Goal: Information Seeking & Learning: Learn about a topic

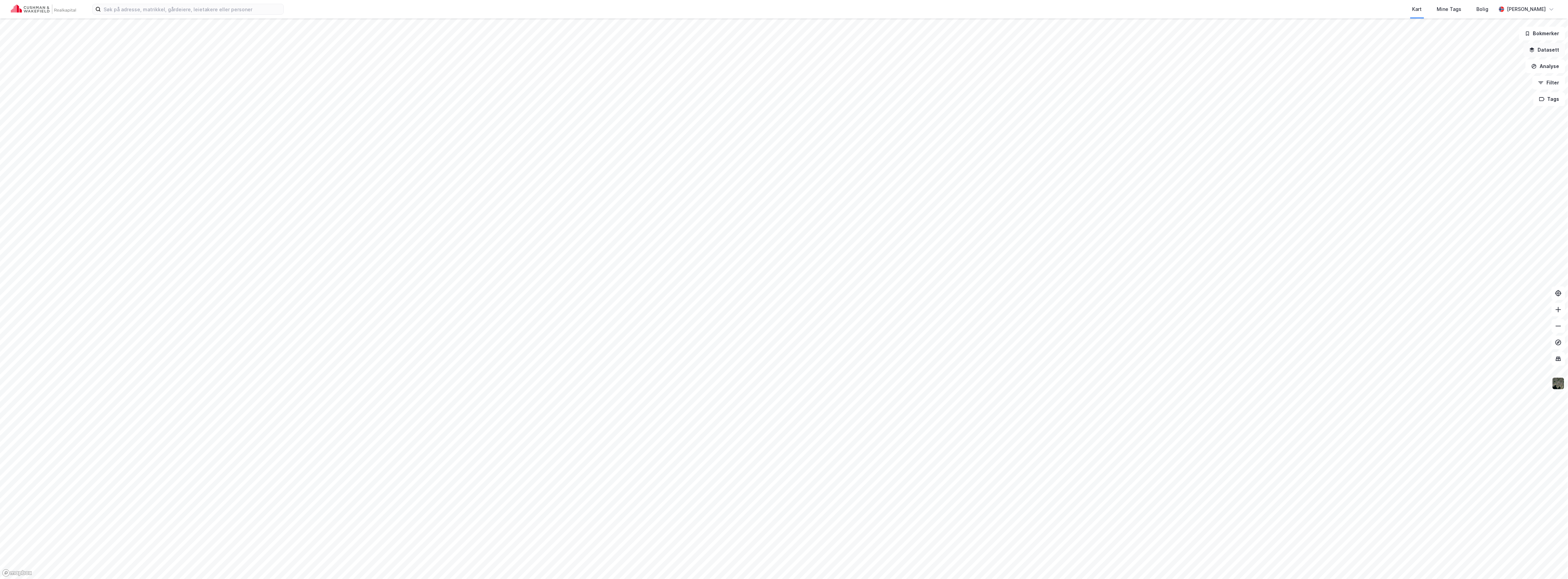
click at [1541, 46] on button "Datasett" at bounding box center [1545, 50] width 42 height 13
click at [1441, 117] on icon at bounding box center [1442, 117] width 5 height 5
drag, startPoint x: 1443, startPoint y: 116, endPoint x: 1443, endPoint y: 141, distance: 25.0
click at [1443, 117] on icon at bounding box center [1442, 117] width 5 height 5
click at [1444, 141] on icon at bounding box center [1442, 141] width 5 height 5
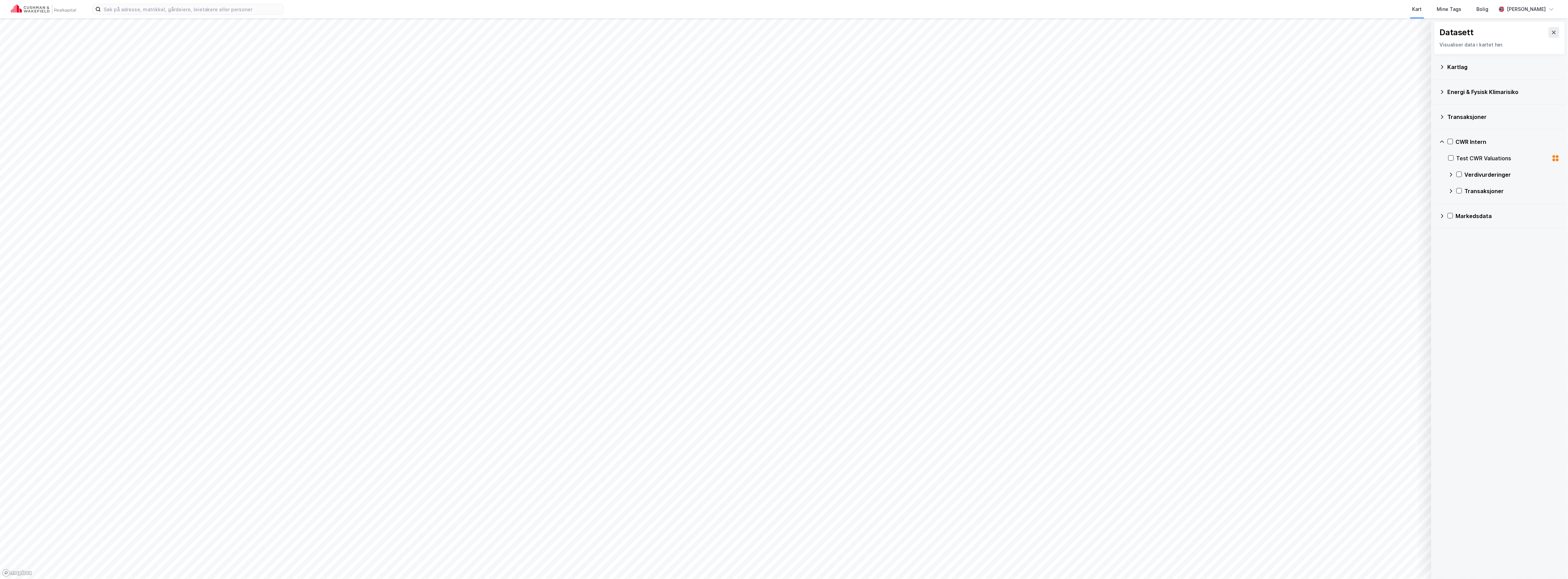
click at [1451, 175] on icon at bounding box center [1451, 174] width 5 height 5
click at [1458, 192] on icon at bounding box center [1460, 190] width 4 height 4
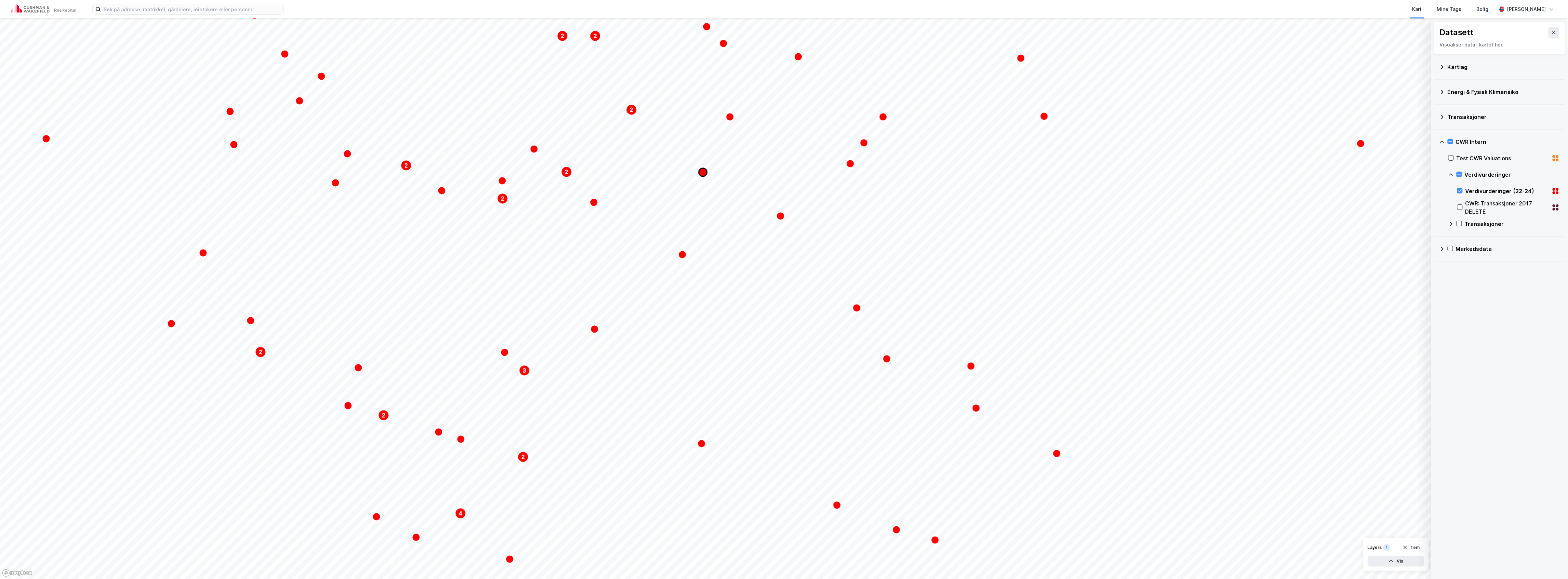
click at [703, 170] on icon "Map marker" at bounding box center [703, 172] width 8 height 8
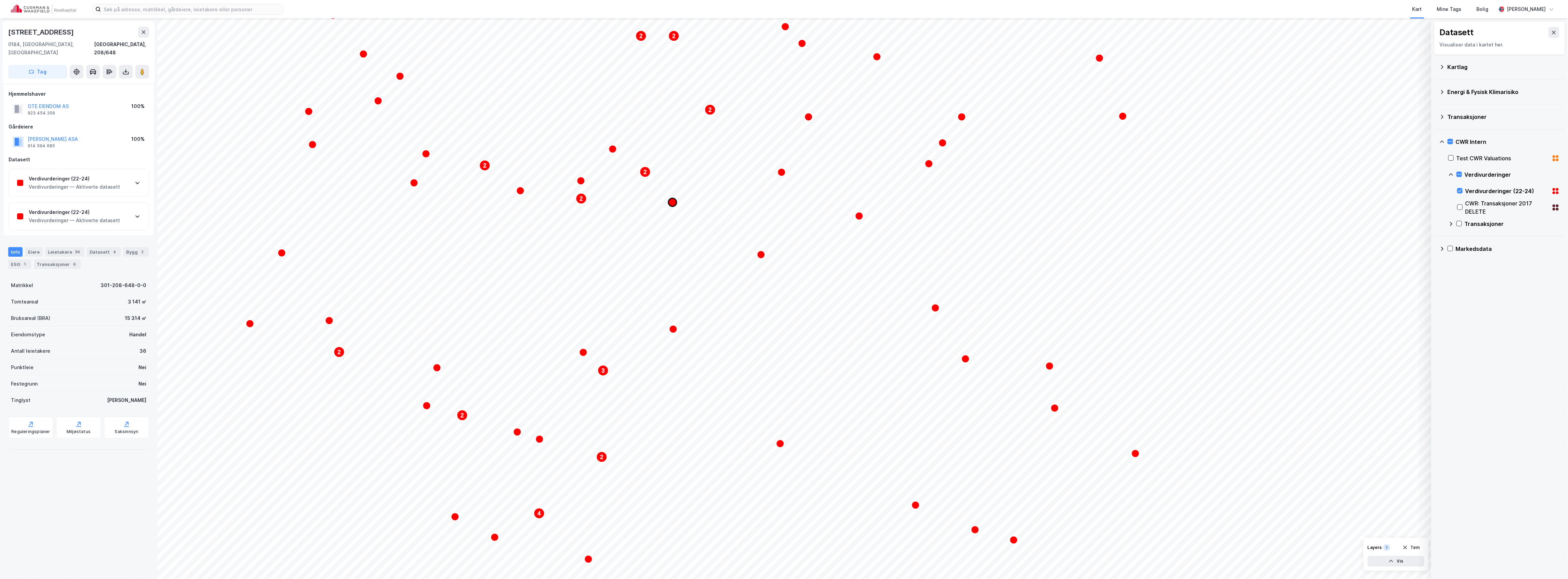
click at [672, 202] on icon "Map marker" at bounding box center [672, 202] width 8 height 8
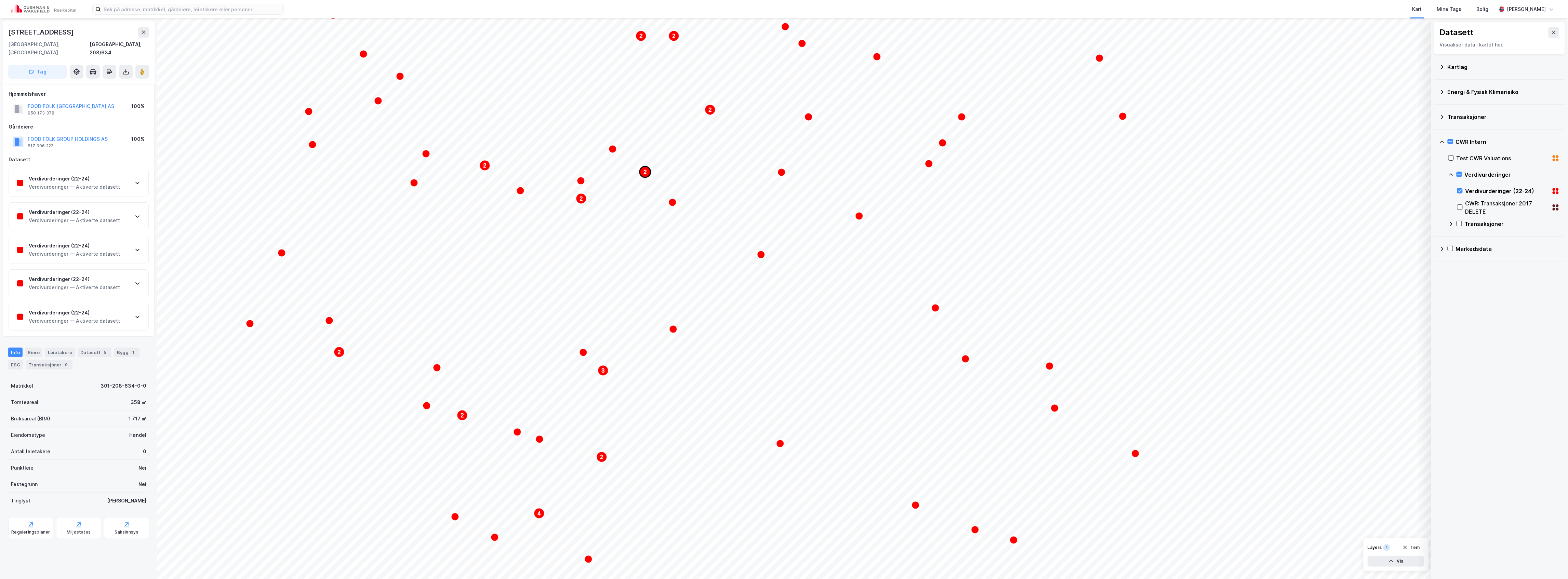
click at [646, 172] on text "2" at bounding box center [645, 172] width 3 height 6
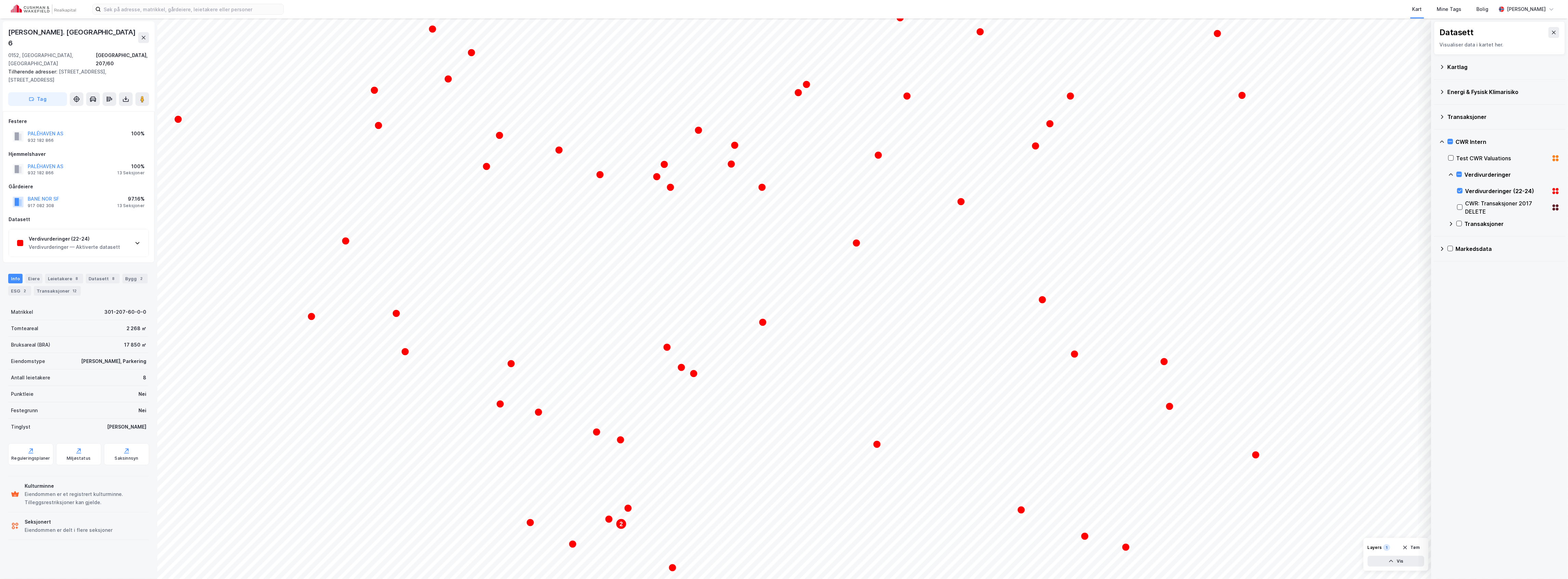
click at [141, 230] on div "Verdivurderinger (22-24) Verdivurderinger — Aktiverte datasett" at bounding box center [79, 243] width 140 height 28
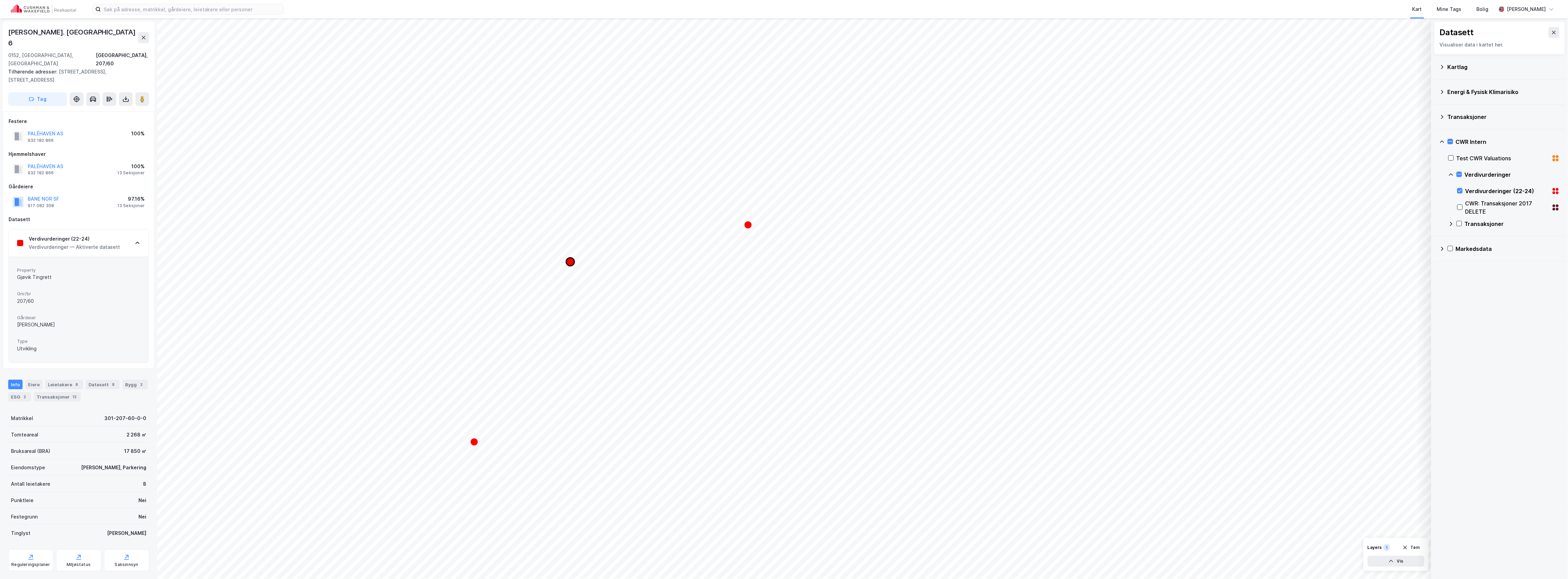
click at [570, 262] on icon "Map marker" at bounding box center [570, 262] width 8 height 8
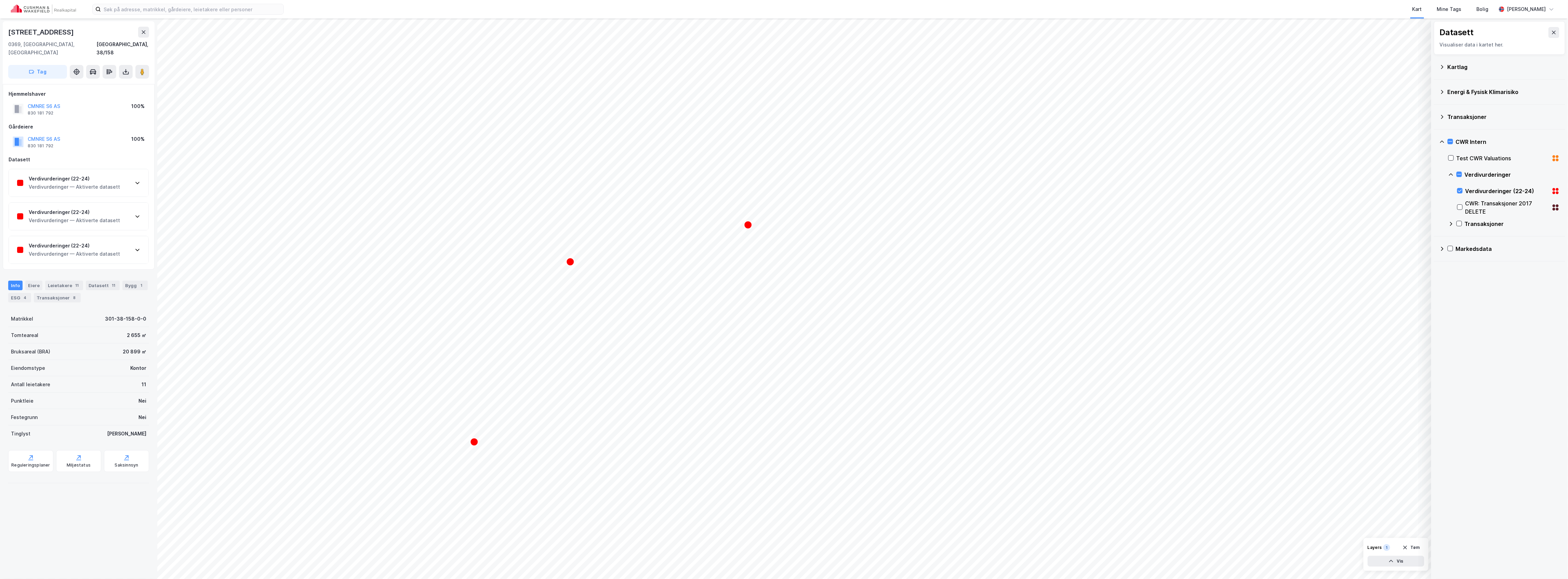
click at [137, 180] on icon at bounding box center [137, 182] width 5 height 5
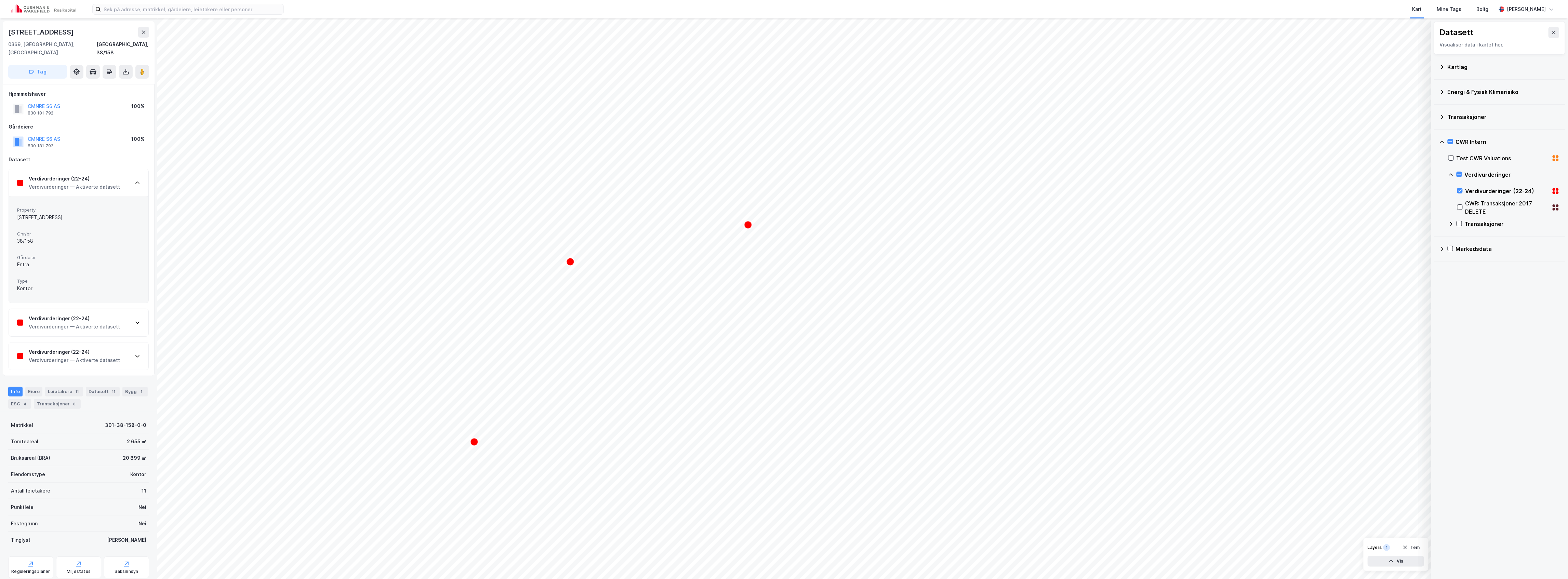
click at [137, 180] on icon at bounding box center [137, 182] width 5 height 5
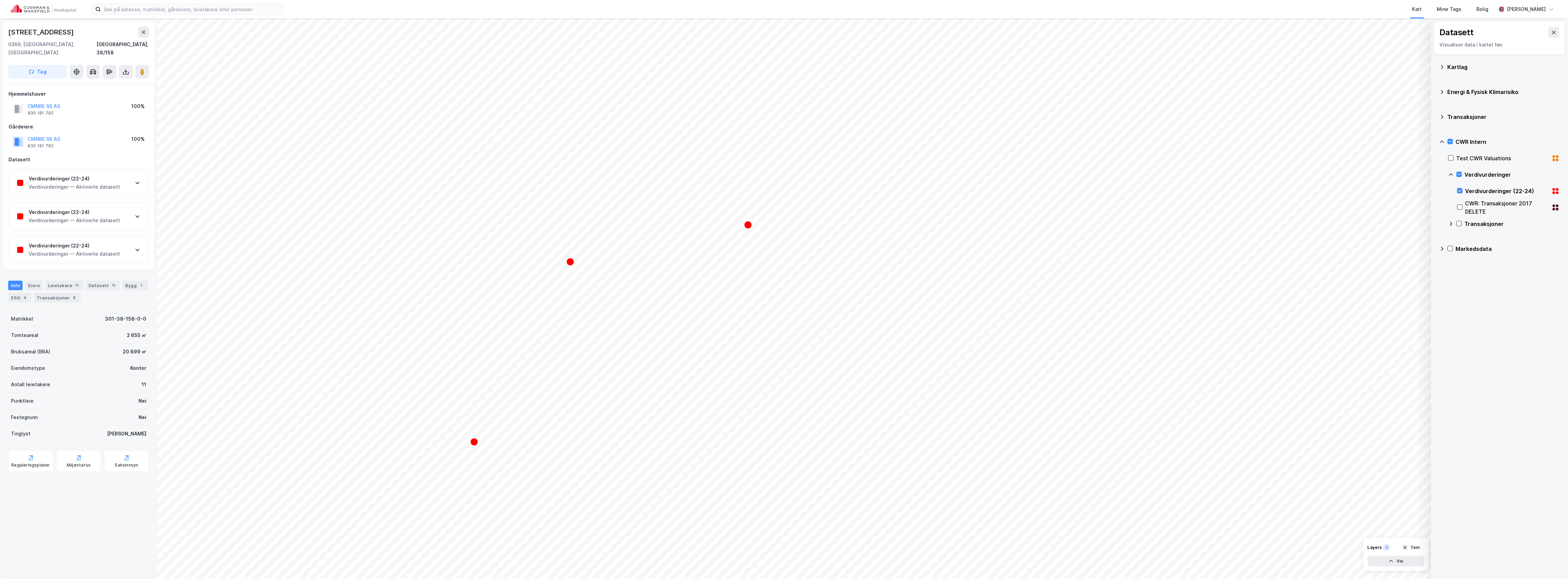
click at [138, 213] on icon at bounding box center [137, 216] width 5 height 5
click at [138, 213] on icon at bounding box center [137, 216] width 5 height 5
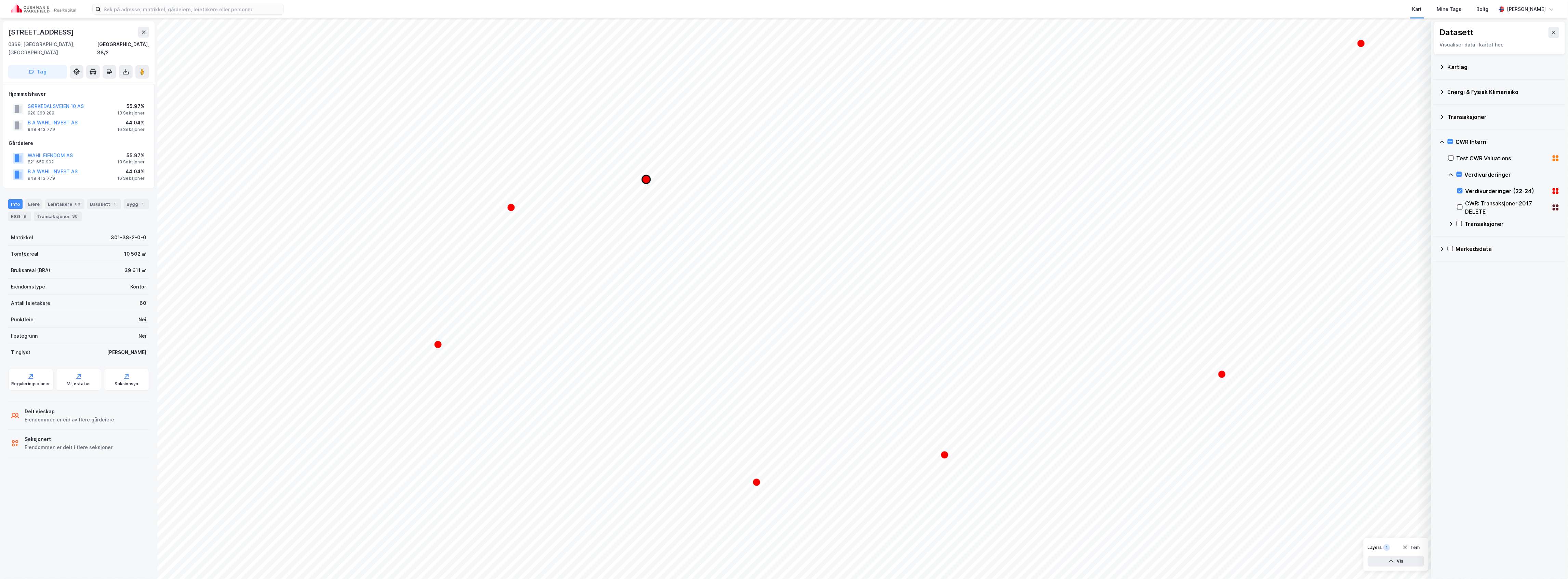
click at [648, 180] on icon "Map marker" at bounding box center [646, 179] width 8 height 8
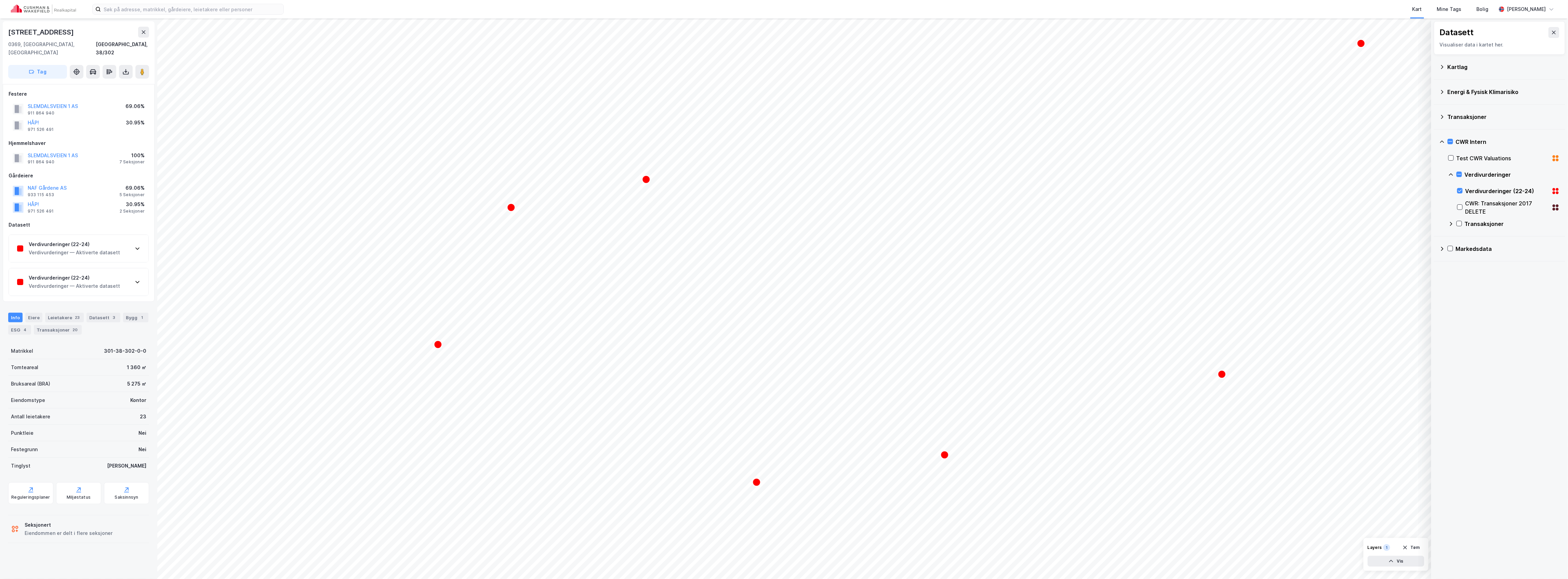
click at [141, 239] on div "Verdivurderinger (22-24) Verdivurderinger — Aktiverte datasett" at bounding box center [79, 248] width 140 height 28
click at [133, 379] on div "Verdivurderinger (22-24) Verdivurderinger — Aktiverte datasett" at bounding box center [79, 388] width 140 height 28
